Goal: Navigation & Orientation: Find specific page/section

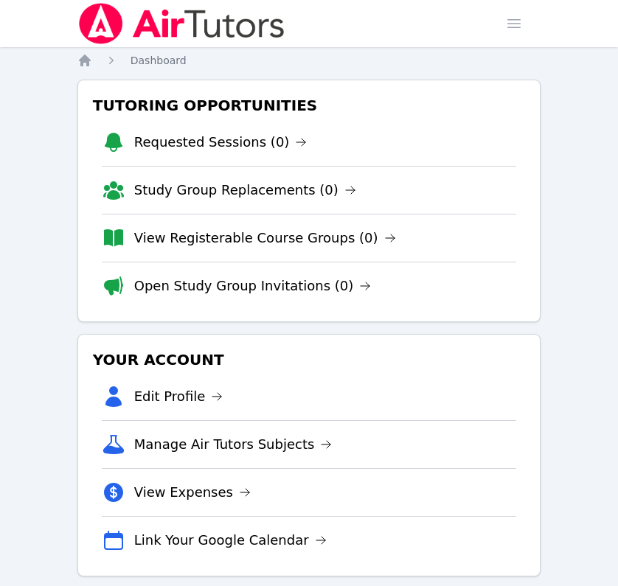
click at [119, 21] on img at bounding box center [181, 23] width 209 height 41
click at [162, 35] on img at bounding box center [181, 23] width 209 height 41
click at [89, 65] on icon "Breadcrumb" at bounding box center [84, 60] width 15 height 15
